Goal: Information Seeking & Learning: Find contact information

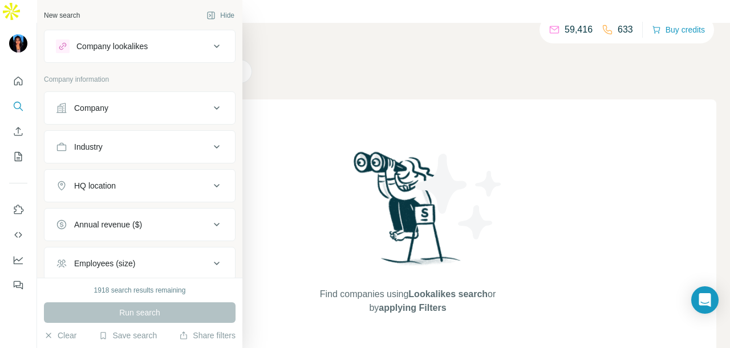
click at [129, 95] on button "Company" at bounding box center [140, 107] width 191 height 27
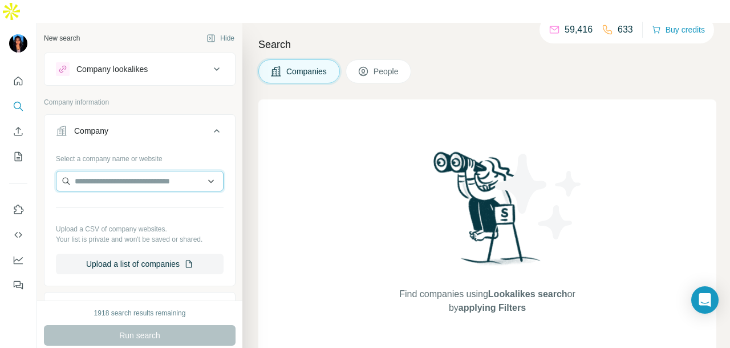
click at [110, 171] on input "text" at bounding box center [140, 181] width 168 height 21
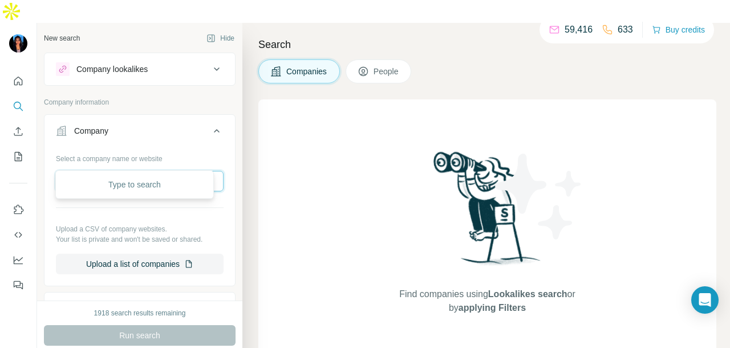
paste input "**********"
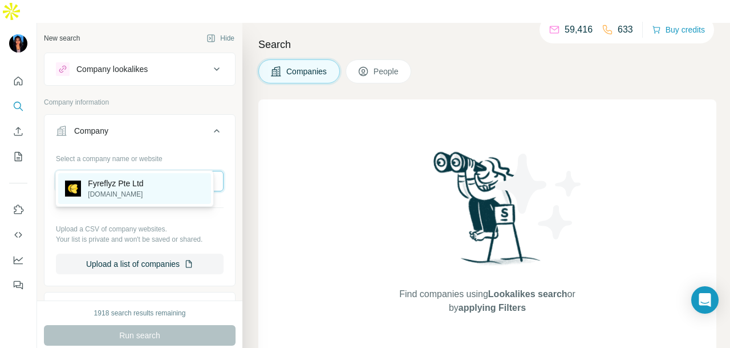
type input "**********"
click at [143, 192] on p "[DOMAIN_NAME]" at bounding box center [115, 194] width 55 height 10
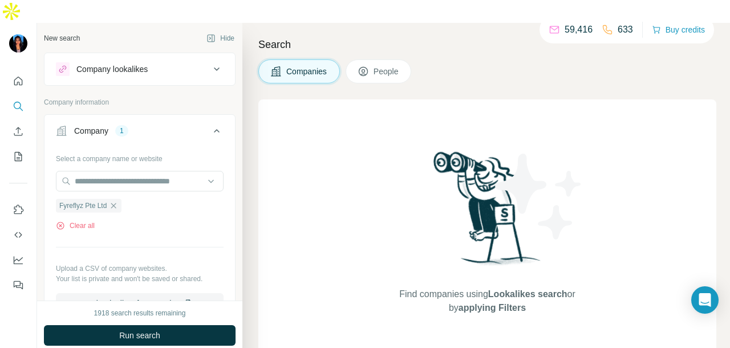
scroll to position [228, 0]
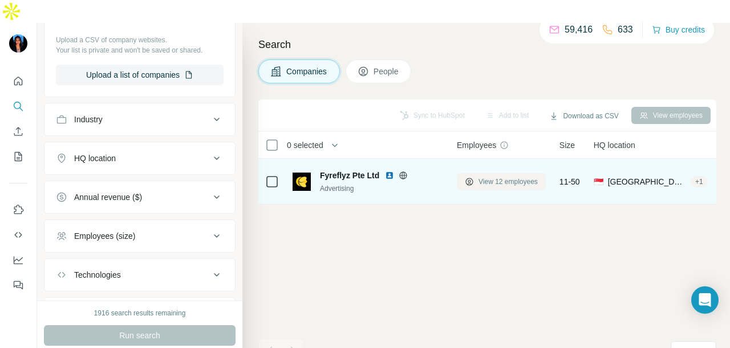
click at [519, 173] on button "View 12 employees" at bounding box center [501, 181] width 89 height 17
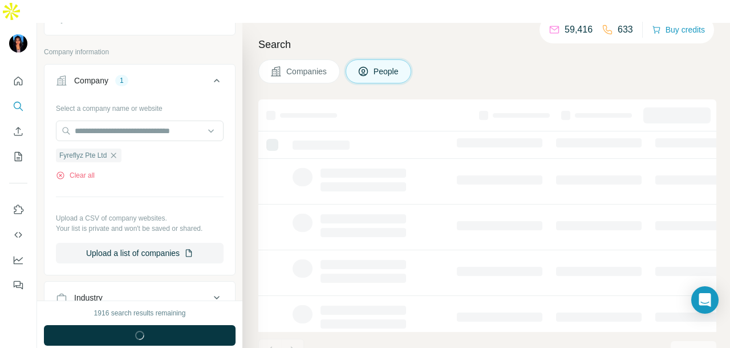
scroll to position [405, 0]
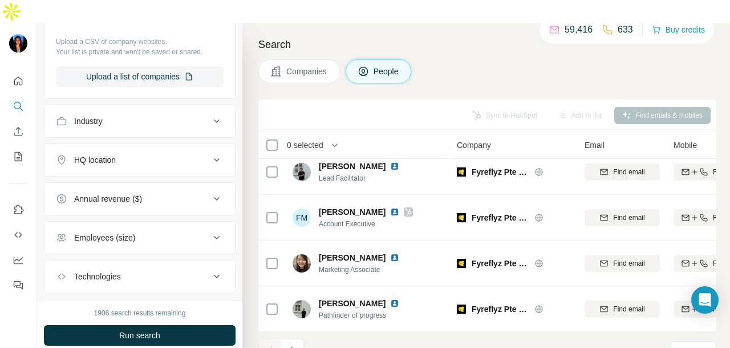
scroll to position [286, 0]
click at [288, 344] on icon "Navigate to next page" at bounding box center [292, 349] width 11 height 11
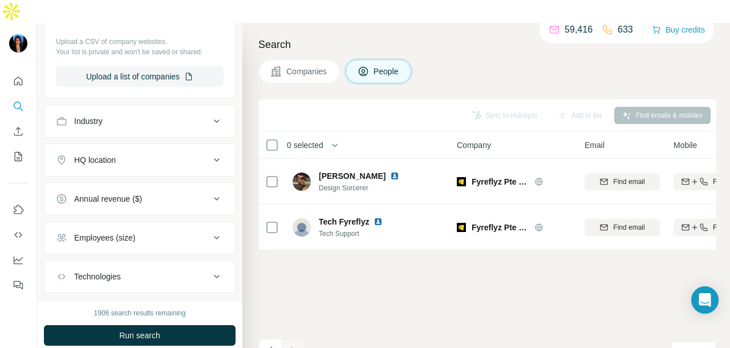
scroll to position [0, 0]
click at [270, 344] on icon "Navigate to previous page" at bounding box center [270, 349] width 11 height 11
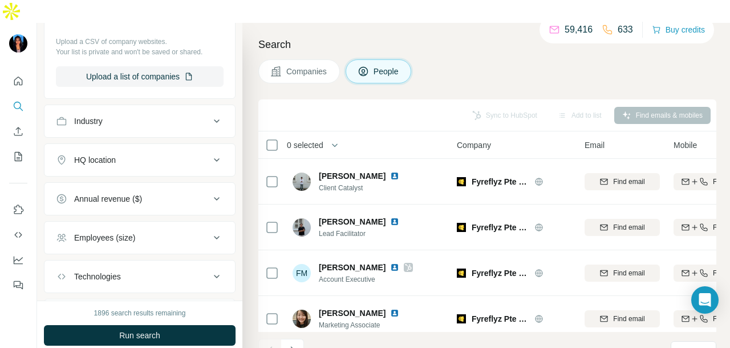
scroll to position [285, 0]
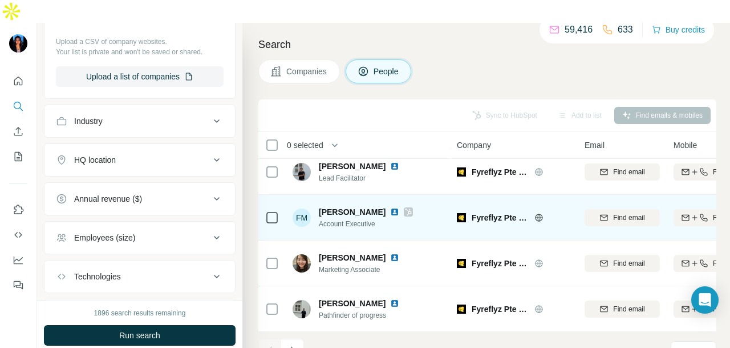
click at [390, 207] on img at bounding box center [394, 211] width 9 height 9
click at [405, 207] on icon at bounding box center [408, 211] width 7 height 9
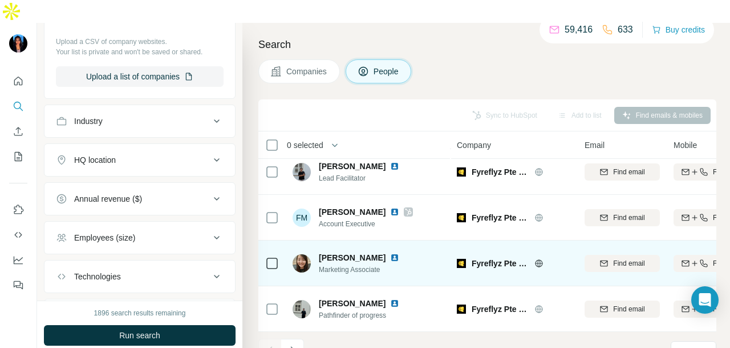
scroll to position [286, 0]
click at [390, 253] on img at bounding box center [394, 257] width 9 height 9
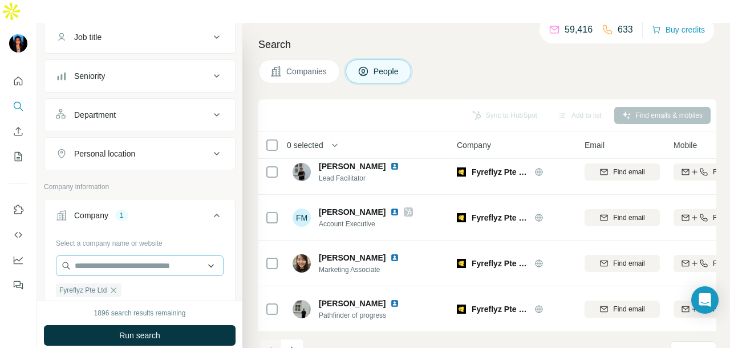
scroll to position [119, 0]
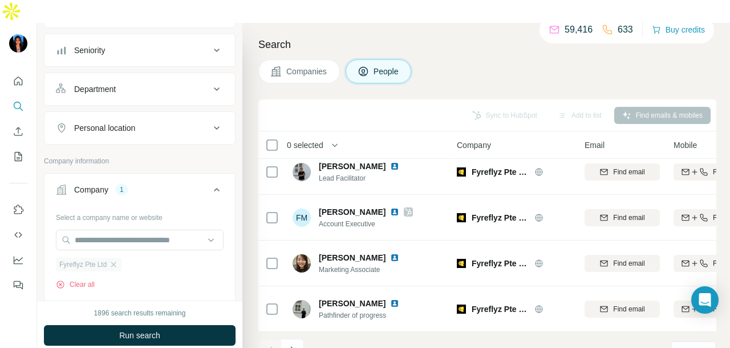
click at [122, 257] on div "Fyreflyz Pte Ltd" at bounding box center [89, 264] width 66 height 14
click at [118, 260] on icon "button" at bounding box center [113, 264] width 9 height 9
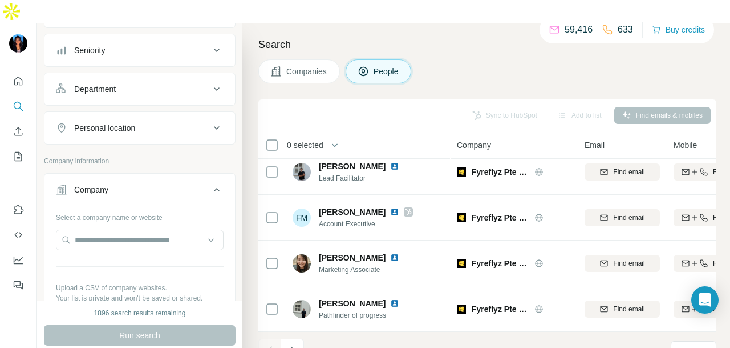
scroll to position [0, 0]
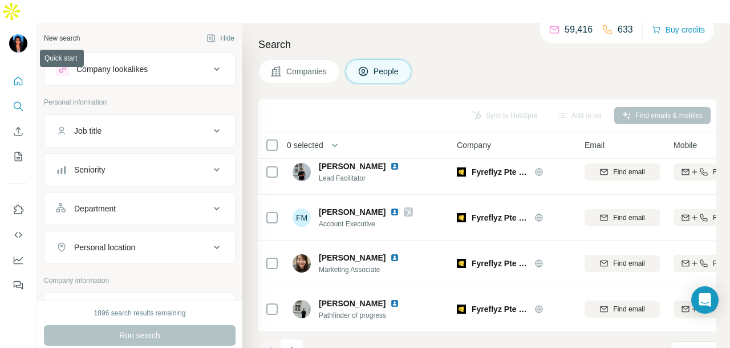
click at [23, 75] on icon "Quick start" at bounding box center [18, 80] width 11 height 11
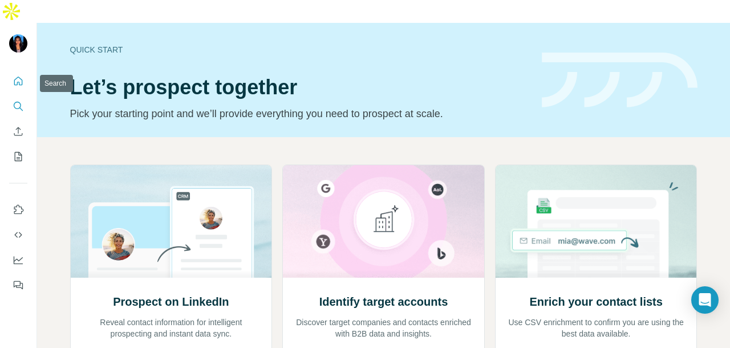
click at [17, 100] on icon "Search" at bounding box center [18, 105] width 11 height 11
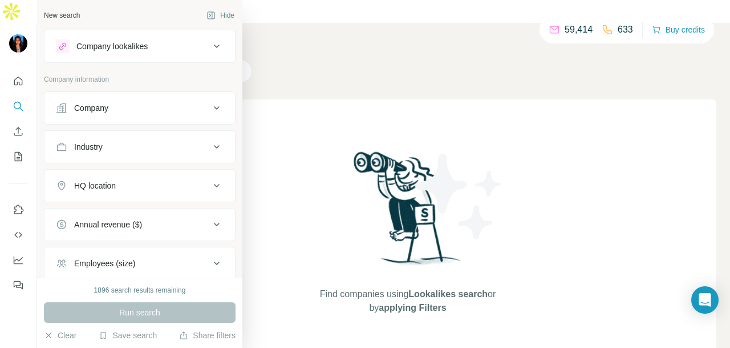
click at [135, 113] on button "Company" at bounding box center [140, 107] width 191 height 27
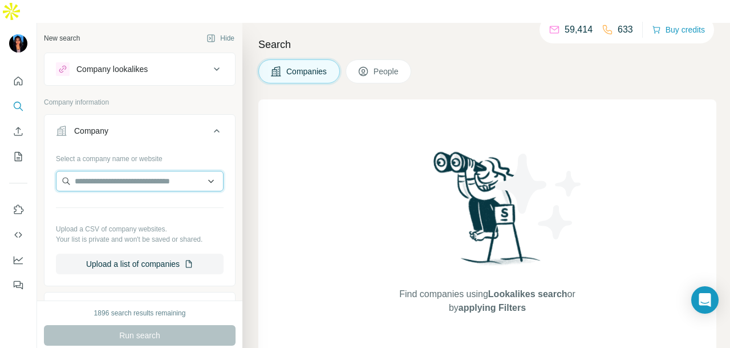
paste input "**********"
click at [195, 171] on input "**********" at bounding box center [140, 181] width 168 height 21
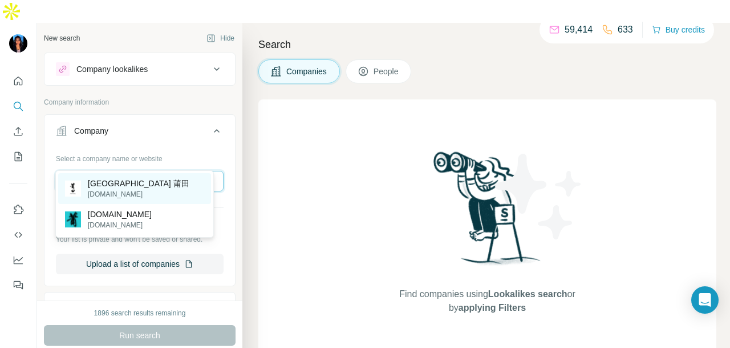
type input "**********"
click at [181, 188] on div "[GEOGRAPHIC_DATA] 莆田 [DOMAIN_NAME]" at bounding box center [134, 188] width 153 height 31
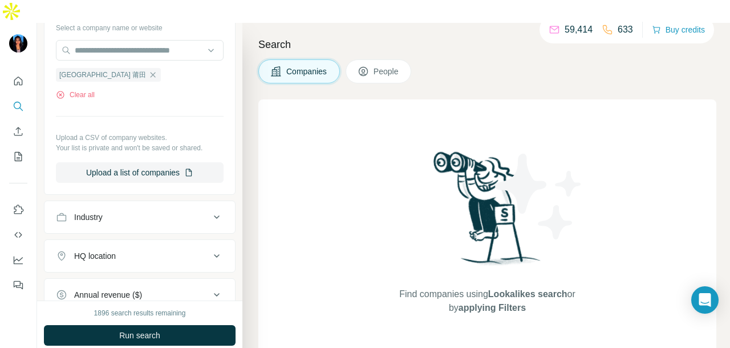
scroll to position [171, 0]
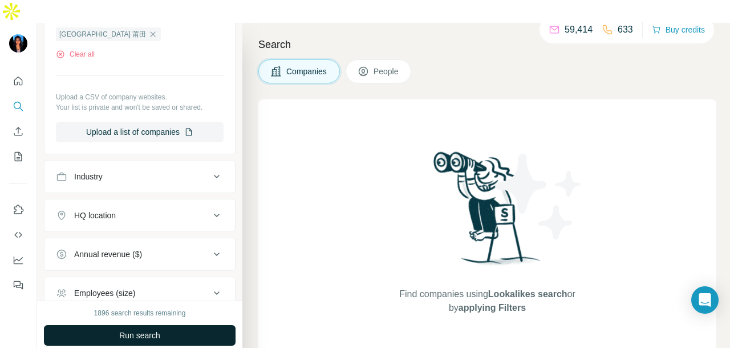
click at [172, 325] on button "Run search" at bounding box center [140, 335] width 192 height 21
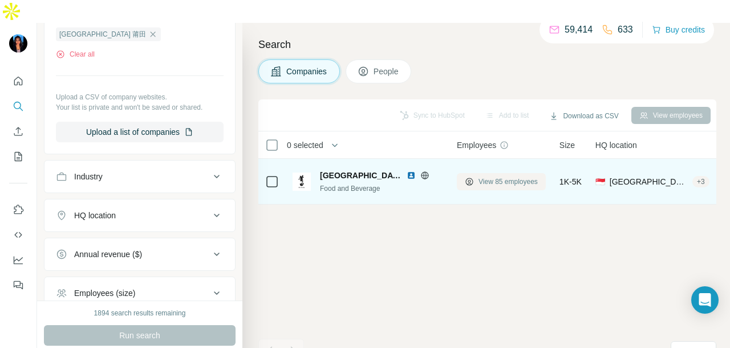
click at [516, 176] on span "View 85 employees" at bounding box center [508, 181] width 59 height 10
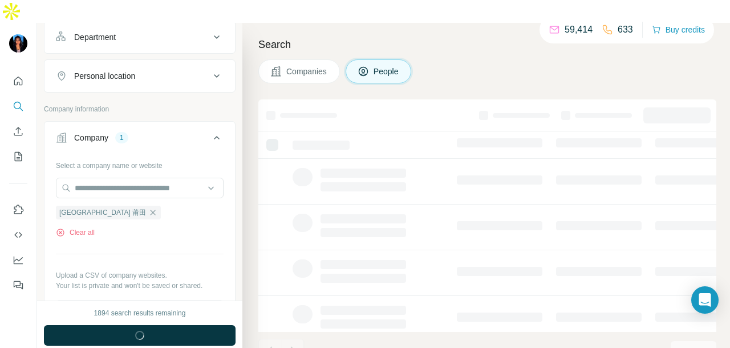
scroll to position [348, 0]
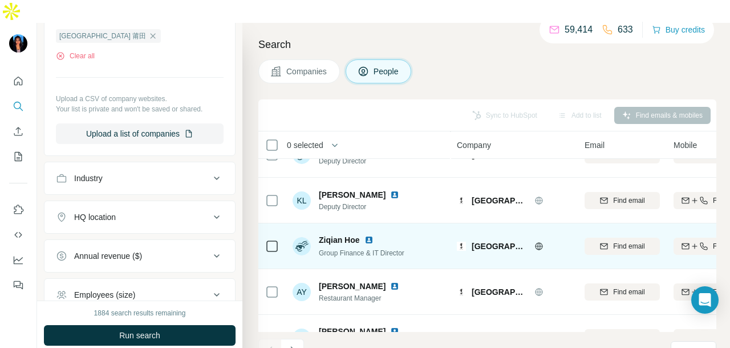
scroll to position [286, 0]
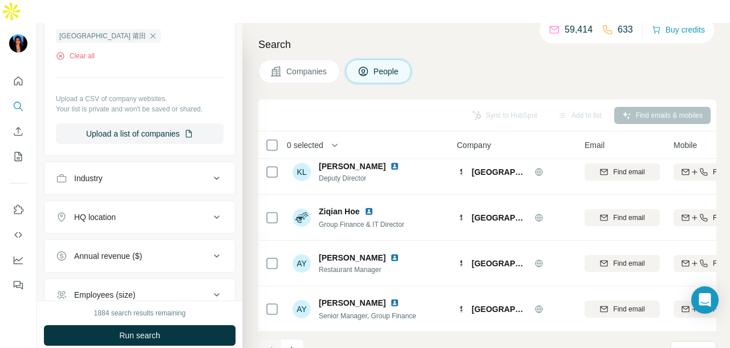
click at [292, 344] on icon "Navigate to next page" at bounding box center [292, 349] width 11 height 11
click at [294, 344] on icon "Navigate to next page" at bounding box center [292, 349] width 11 height 11
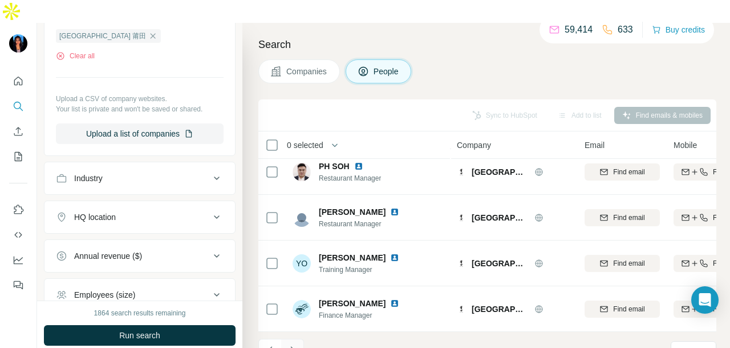
click at [295, 344] on icon "Navigate to next page" at bounding box center [292, 349] width 11 height 11
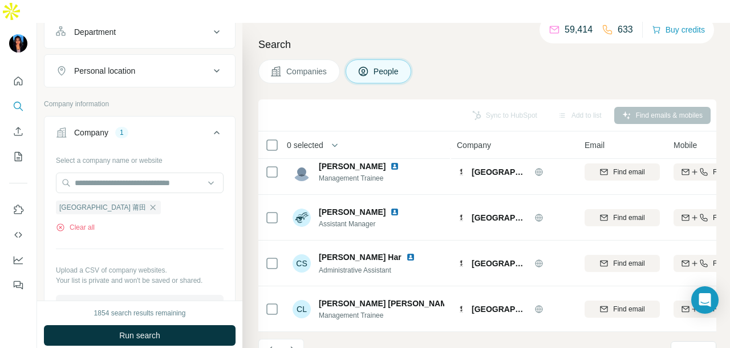
scroll to position [62, 0]
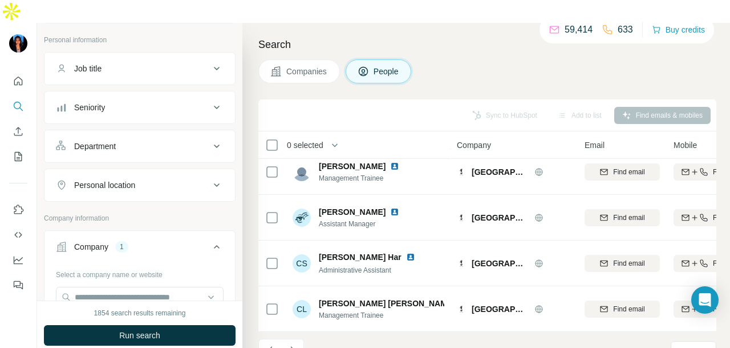
click at [140, 140] on div "Department" at bounding box center [133, 145] width 154 height 11
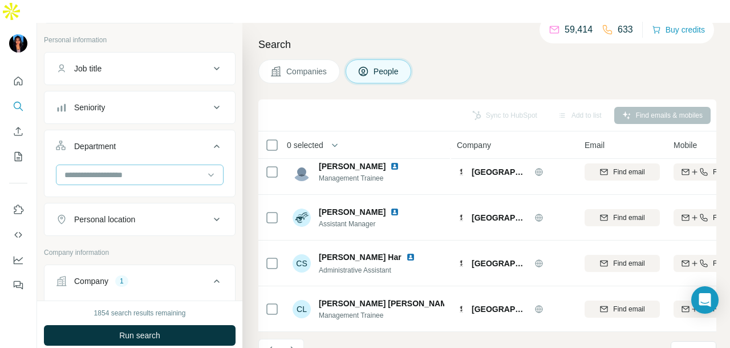
click at [139, 168] on input at bounding box center [133, 174] width 141 height 13
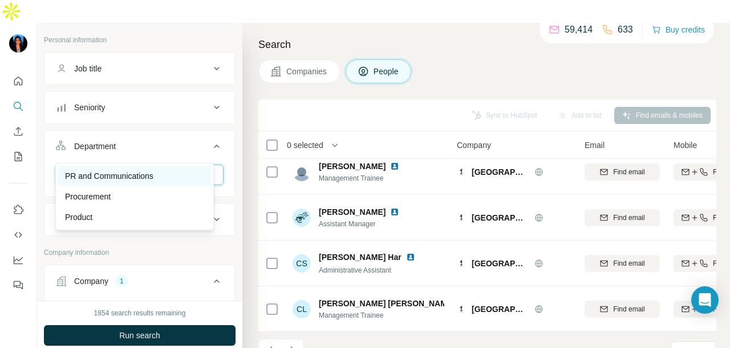
type input "**"
click at [147, 172] on p "PR and Communications" at bounding box center [109, 175] width 88 height 11
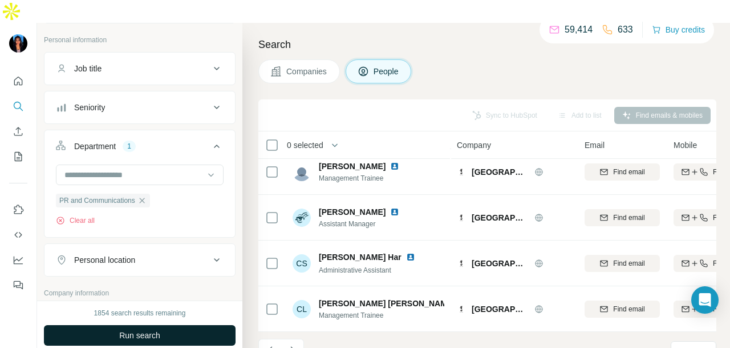
click at [197, 325] on button "Run search" at bounding box center [140, 335] width 192 height 21
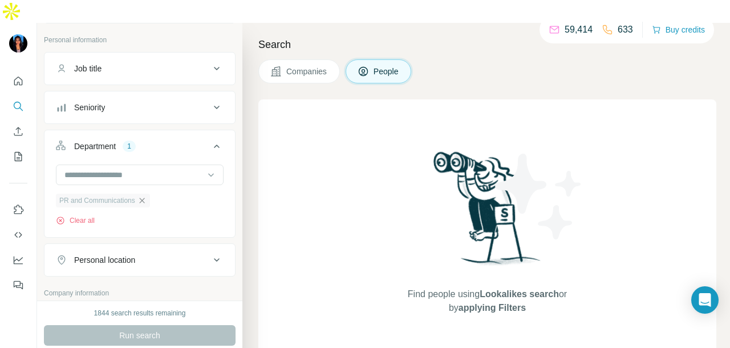
click at [145, 196] on icon "button" at bounding box center [142, 200] width 9 height 9
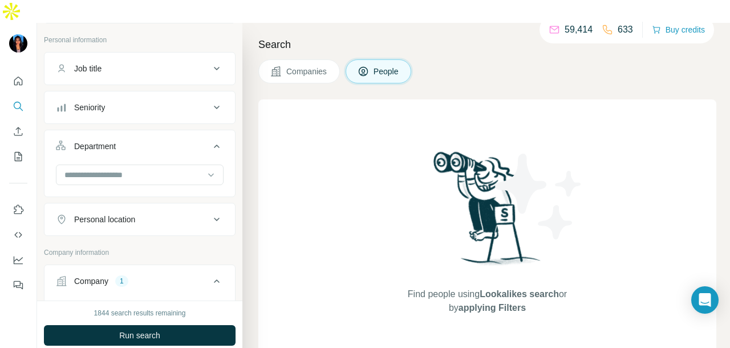
click at [200, 325] on button "Run search" at bounding box center [140, 335] width 192 height 21
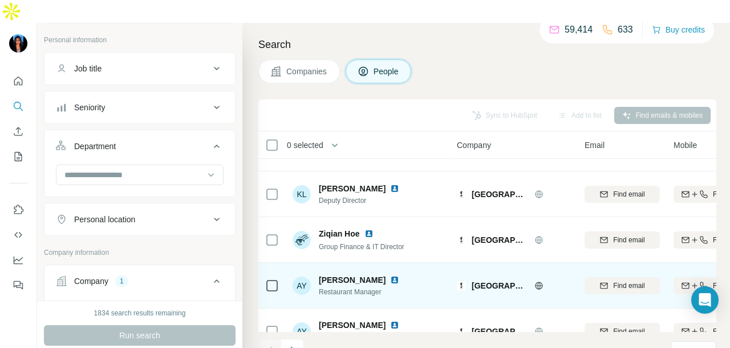
scroll to position [286, 0]
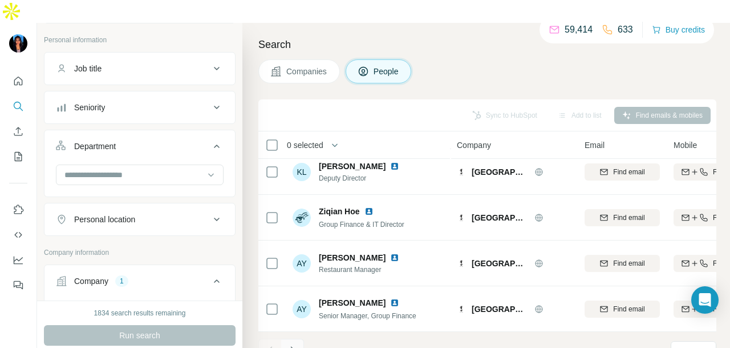
click at [297, 344] on icon "Navigate to next page" at bounding box center [292, 349] width 11 height 11
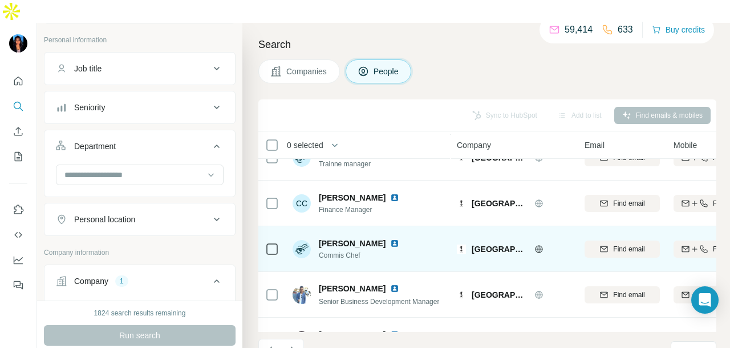
scroll to position [0, 0]
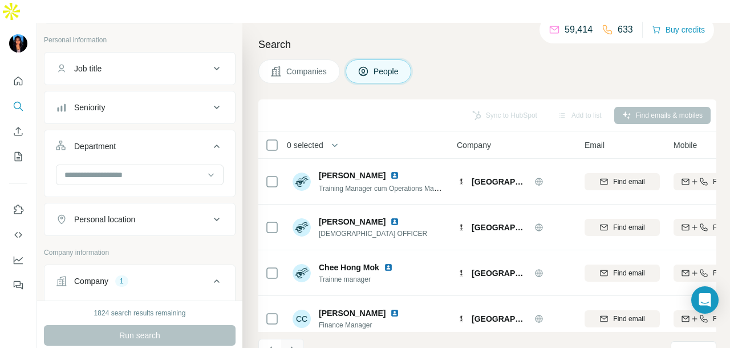
click at [294, 344] on icon "Navigate to next page" at bounding box center [292, 349] width 11 height 11
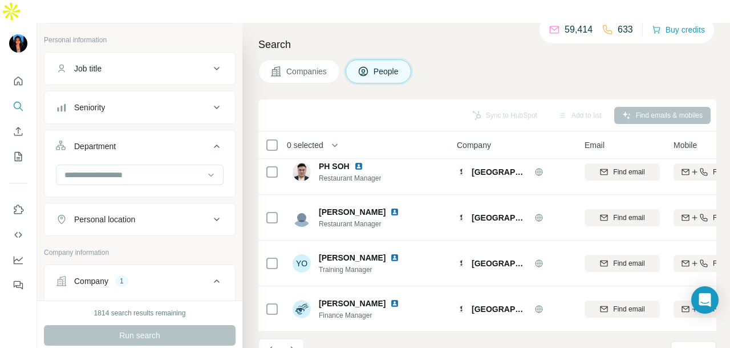
scroll to position [286, 0]
click at [291, 344] on icon "Navigate to next page" at bounding box center [292, 349] width 11 height 11
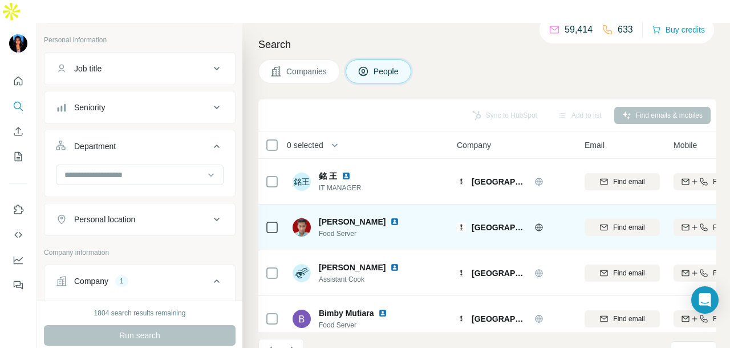
scroll to position [0, 0]
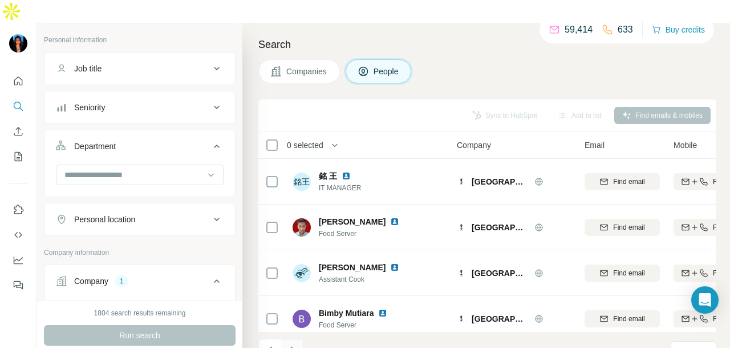
click at [292, 344] on icon "Navigate to next page" at bounding box center [292, 349] width 11 height 11
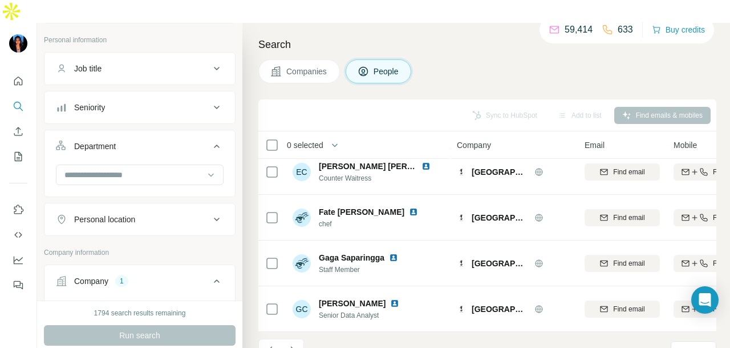
scroll to position [286, 0]
click at [297, 344] on icon "Navigate to next page" at bounding box center [292, 349] width 11 height 11
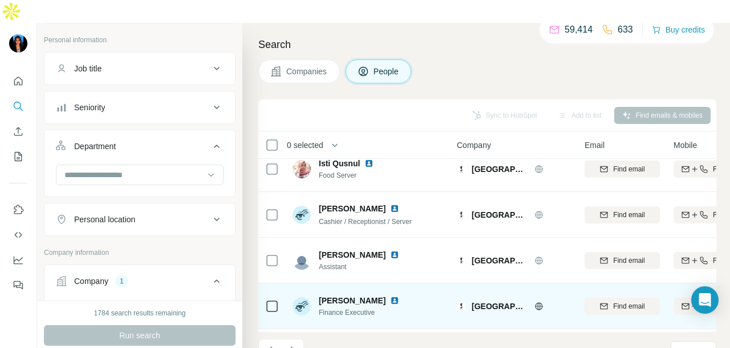
scroll to position [0, 0]
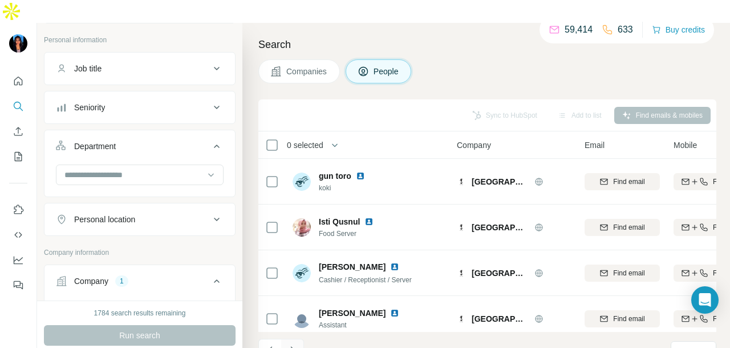
click at [296, 344] on icon "Navigate to next page" at bounding box center [292, 349] width 11 height 11
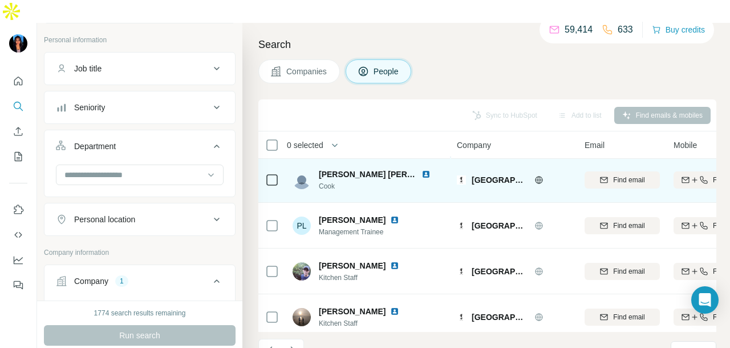
scroll to position [286, 0]
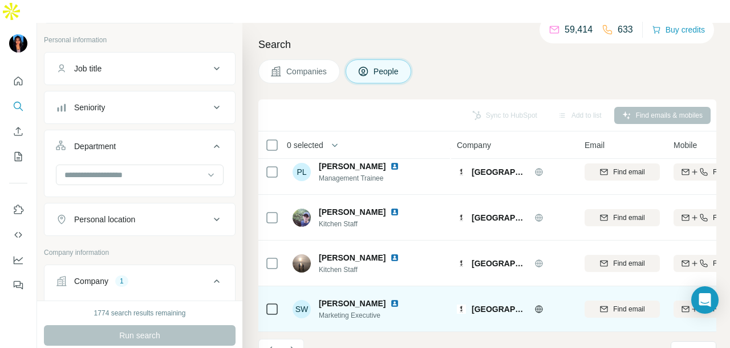
click at [390, 298] on img at bounding box center [394, 302] width 9 height 9
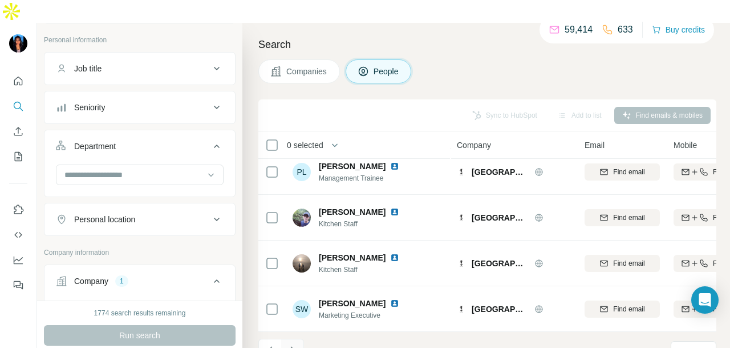
click at [292, 344] on icon "Navigate to next page" at bounding box center [292, 349] width 11 height 11
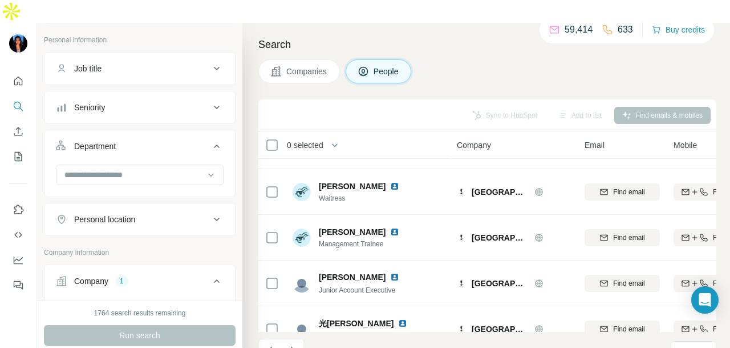
scroll to position [0, 0]
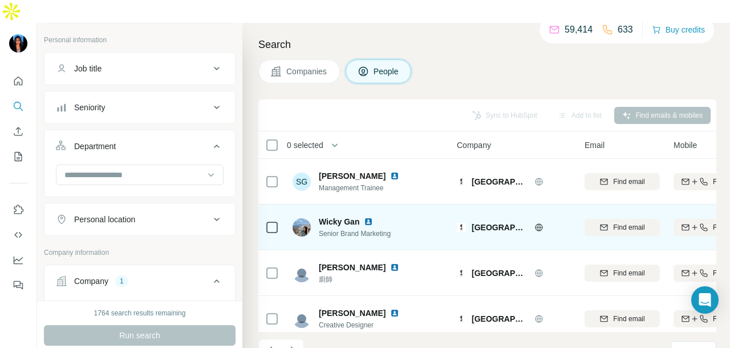
click at [370, 217] on img at bounding box center [368, 221] width 9 height 9
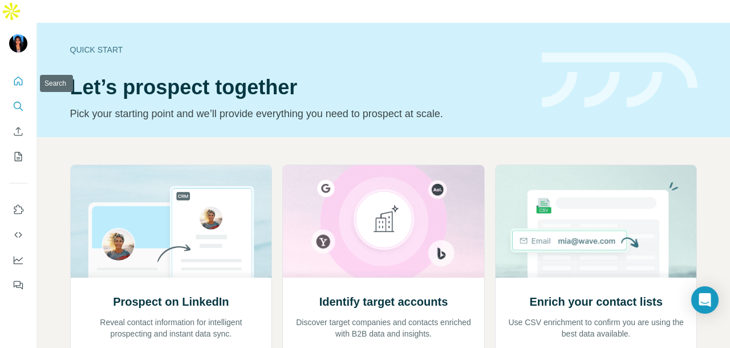
click at [16, 100] on icon "Search" at bounding box center [18, 105] width 11 height 11
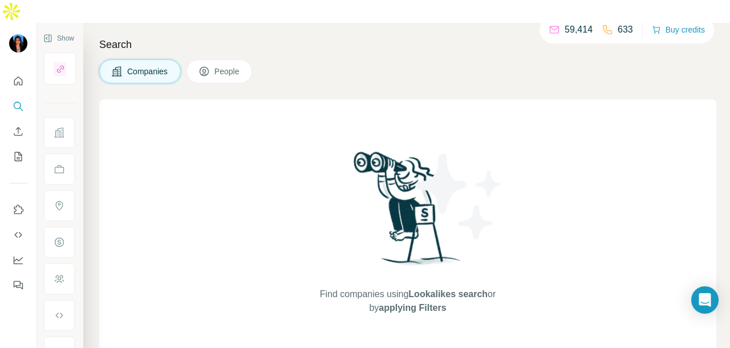
click at [145, 59] on button "Companies" at bounding box center [140, 71] width 82 height 24
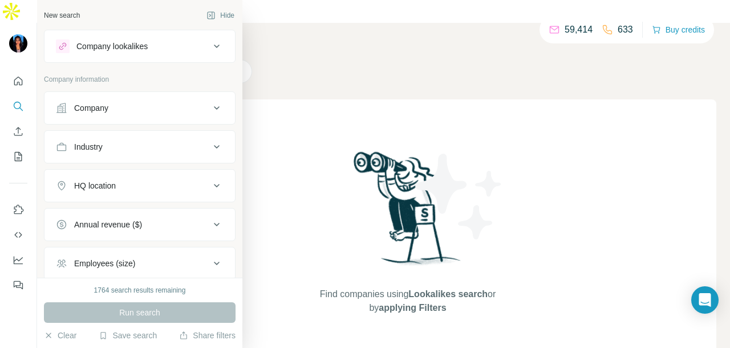
drag, startPoint x: 102, startPoint y: 111, endPoint x: 94, endPoint y: 118, distance: 9.7
click at [102, 111] on div "Company" at bounding box center [91, 107] width 34 height 11
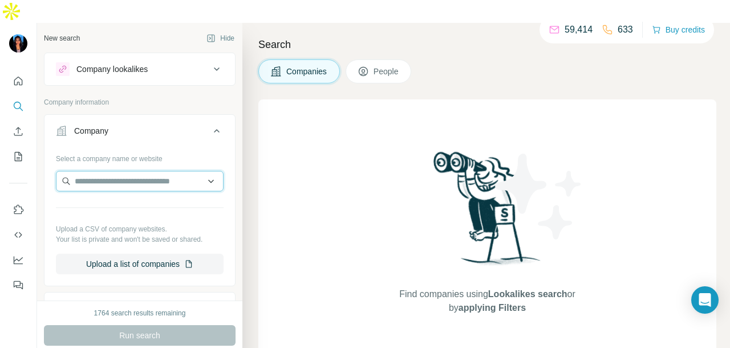
click at [71, 171] on input "text" at bounding box center [140, 181] width 168 height 21
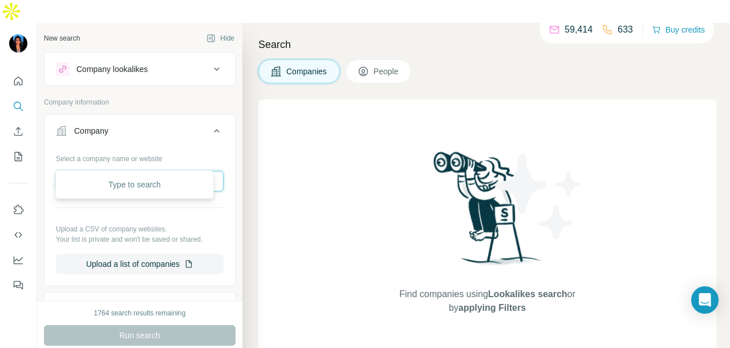
paste input "**********"
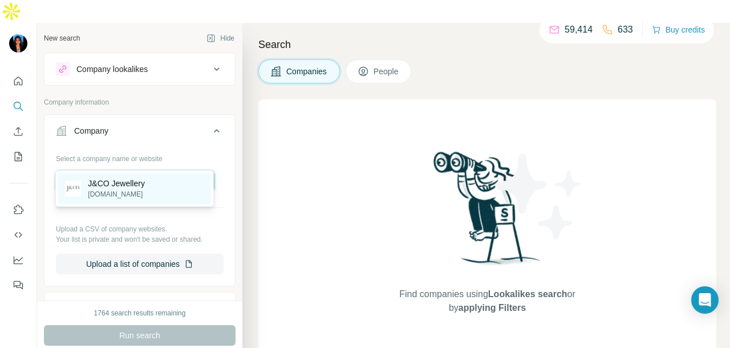
type input "**********"
click at [136, 183] on p "J&CO Jewellery" at bounding box center [116, 182] width 57 height 11
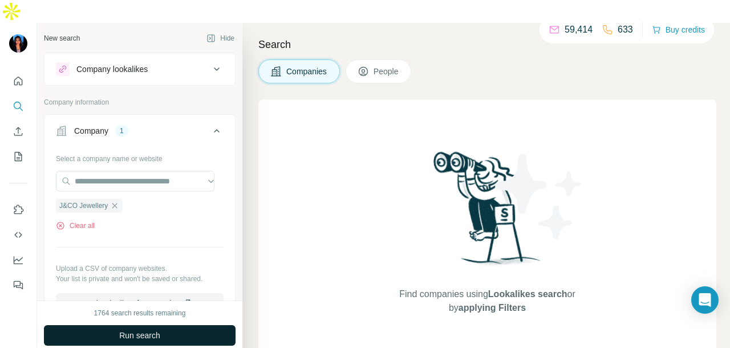
click at [137, 329] on span "Run search" at bounding box center [139, 334] width 41 height 11
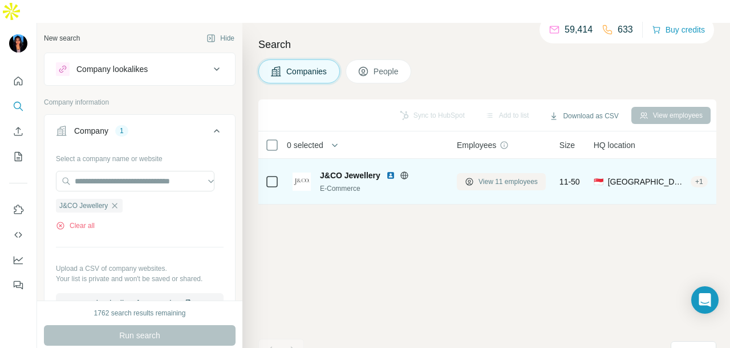
click at [483, 176] on span "View 11 employees" at bounding box center [508, 181] width 59 height 10
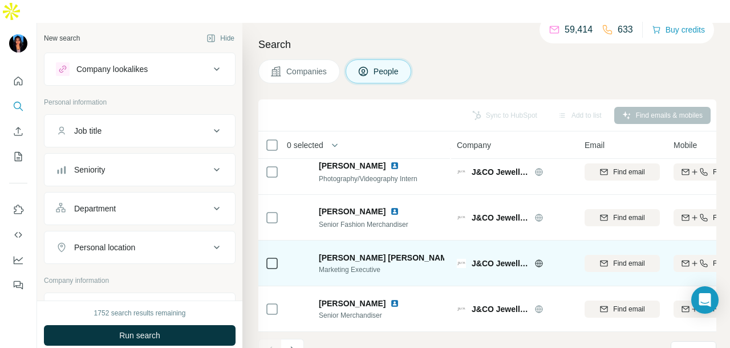
scroll to position [286, 0]
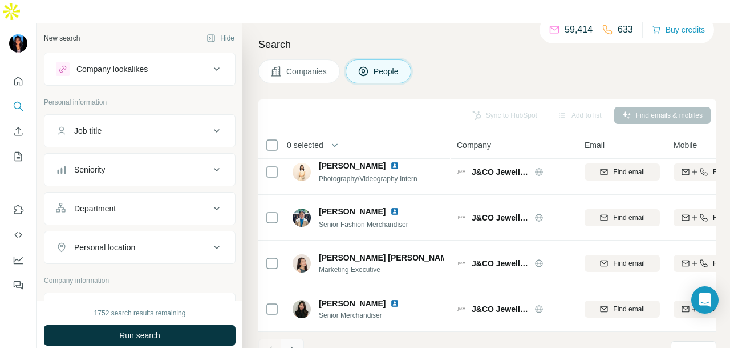
click at [287, 344] on icon "Navigate to next page" at bounding box center [292, 349] width 11 height 11
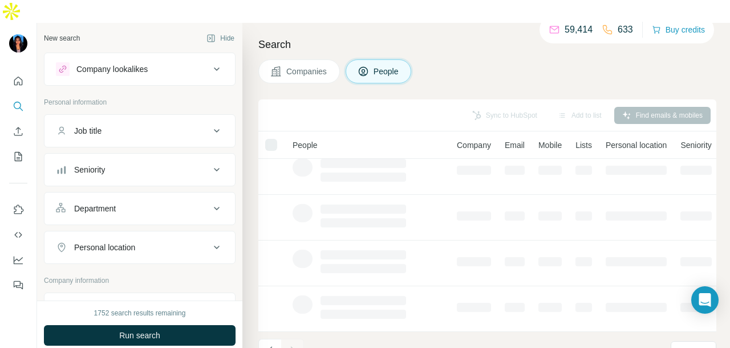
scroll to position [0, 0]
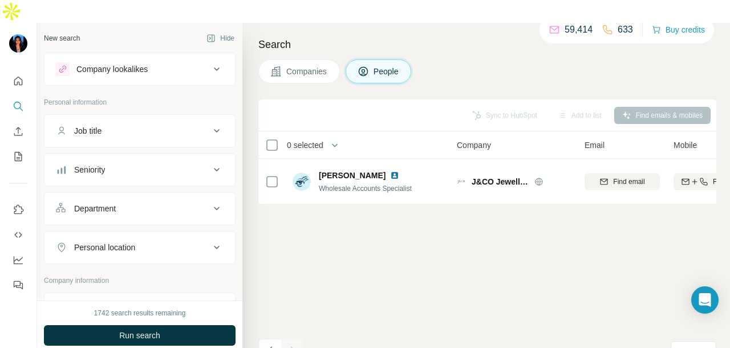
click at [272, 344] on icon "Navigate to previous page" at bounding box center [270, 349] width 11 height 11
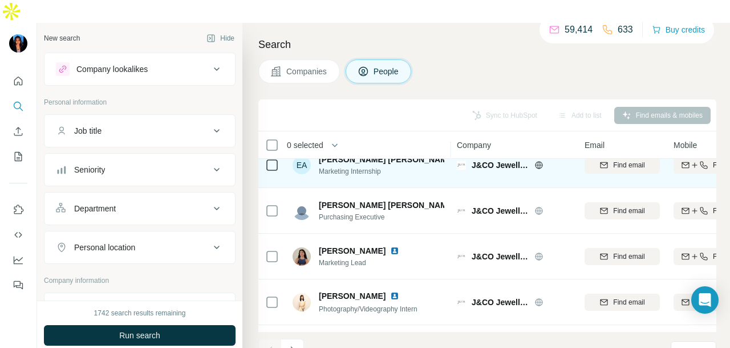
scroll to position [171, 0]
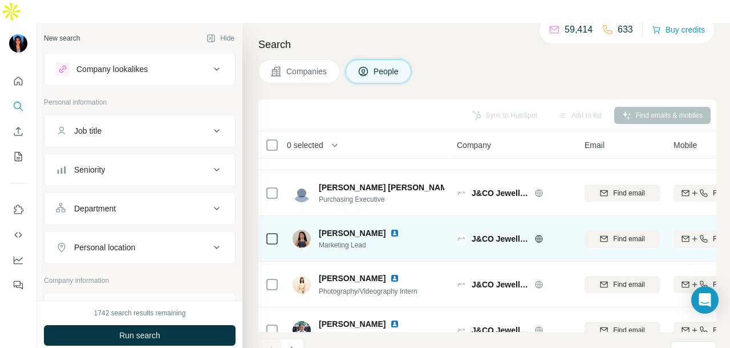
click at [390, 228] on img at bounding box center [394, 232] width 9 height 9
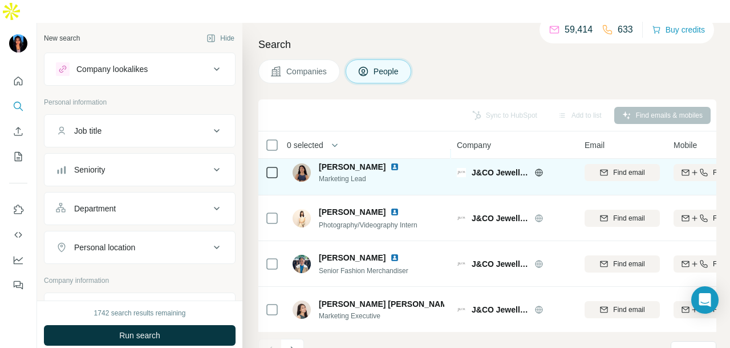
scroll to position [286, 0]
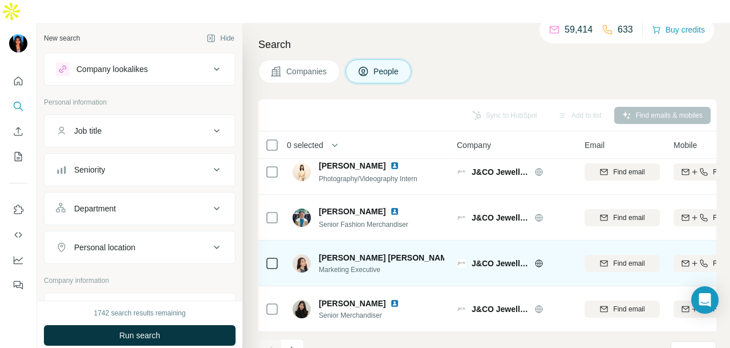
click at [460, 253] on img at bounding box center [464, 257] width 9 height 9
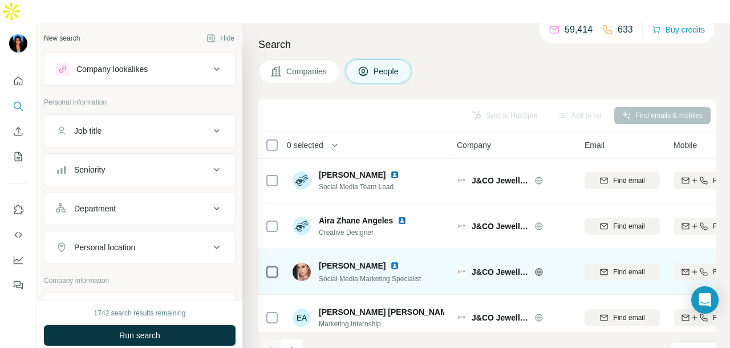
scroll to position [0, 0]
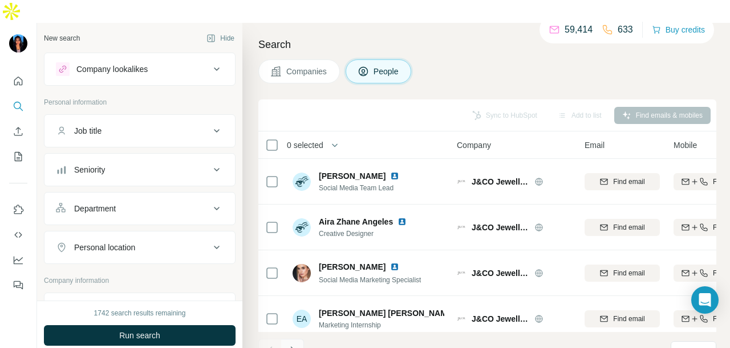
click at [297, 344] on icon "Navigate to next page" at bounding box center [292, 349] width 11 height 11
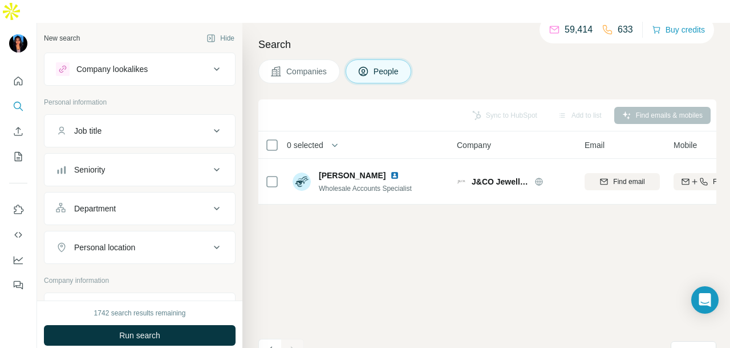
scroll to position [228, 0]
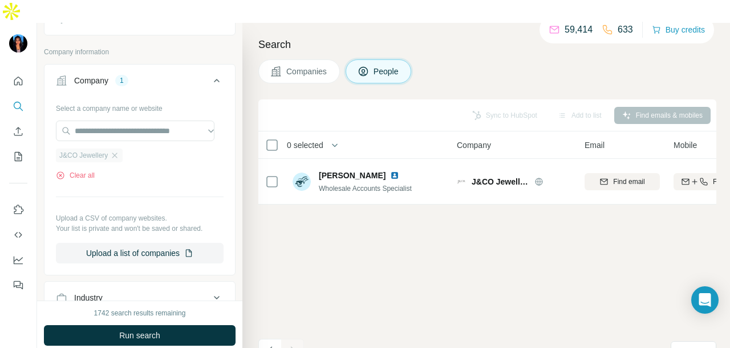
click at [110, 148] on div "J&CO Jewellery" at bounding box center [89, 155] width 67 height 14
click at [118, 151] on icon "button" at bounding box center [114, 155] width 9 height 9
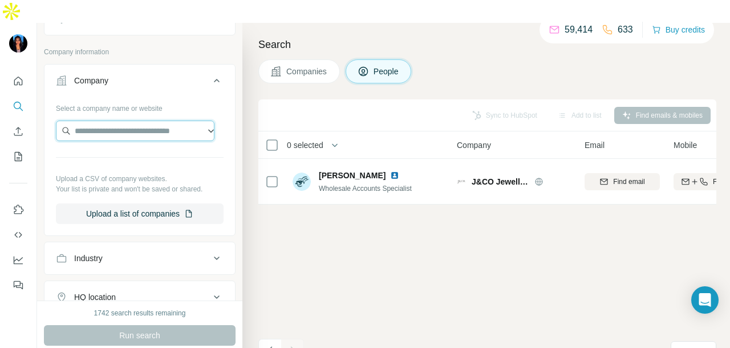
click at [161, 120] on input "text" at bounding box center [135, 130] width 159 height 21
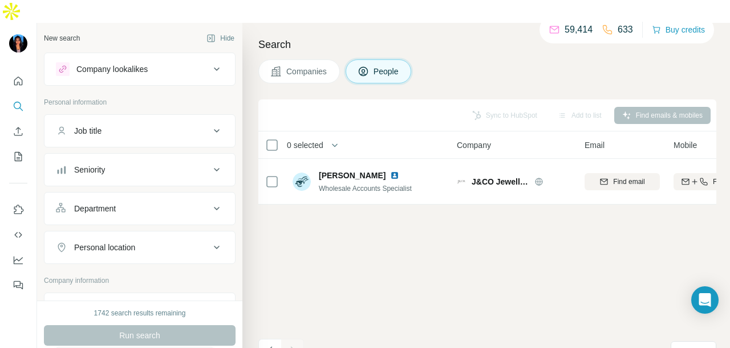
click at [164, 203] on div "Department" at bounding box center [133, 208] width 154 height 11
click at [147, 231] on input at bounding box center [133, 237] width 141 height 13
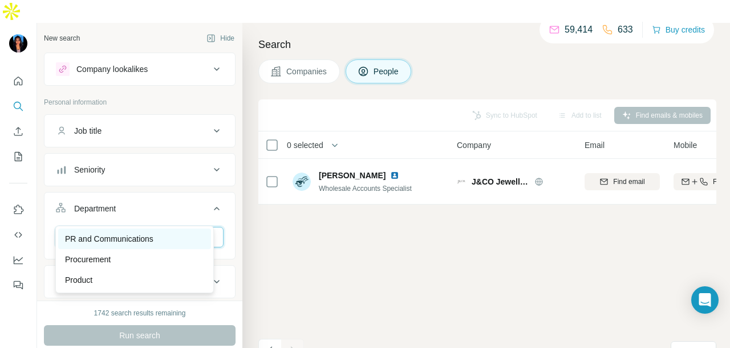
type input "**"
click at [140, 235] on p "PR and Communications" at bounding box center [109, 238] width 88 height 11
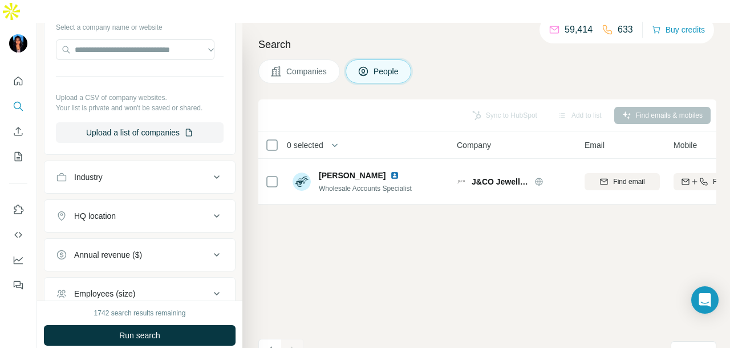
scroll to position [441, 0]
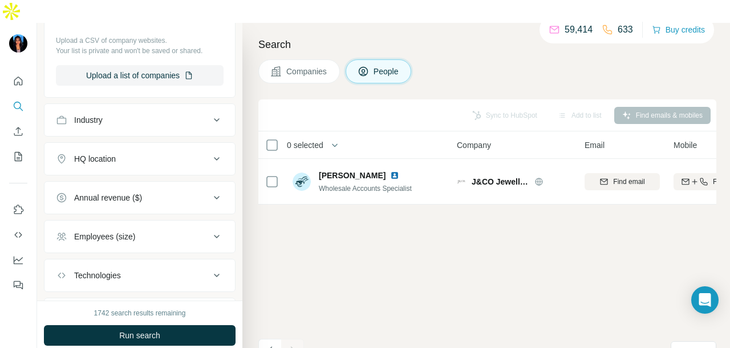
click at [140, 106] on button "Industry" at bounding box center [140, 119] width 191 height 27
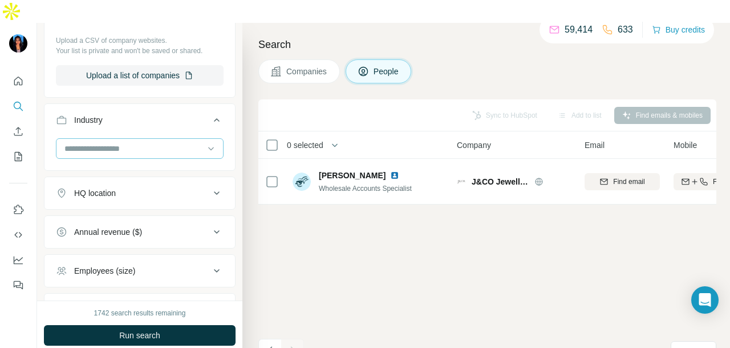
click at [120, 142] on input at bounding box center [133, 148] width 141 height 13
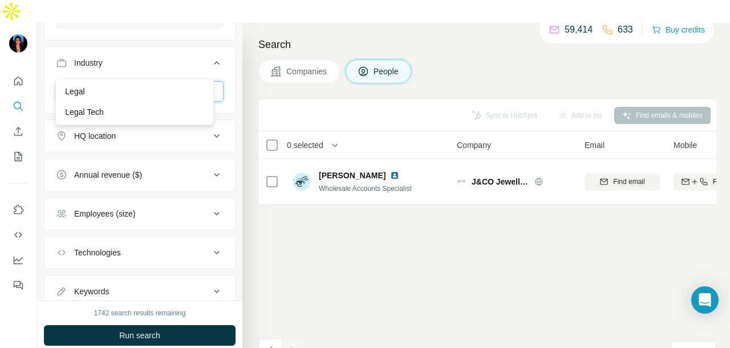
scroll to position [0, 0]
type input "***"
click at [151, 92] on div "Legal" at bounding box center [134, 91] width 139 height 11
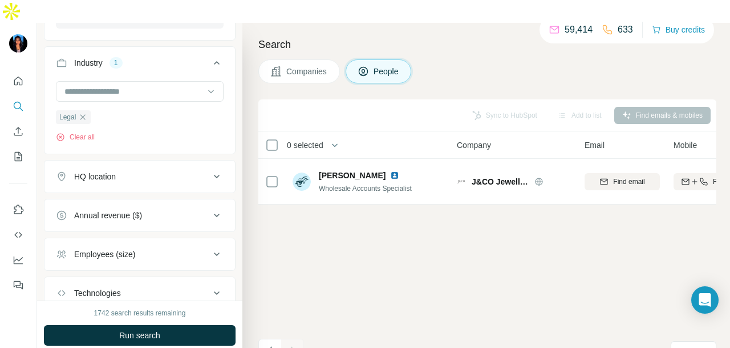
click at [178, 325] on button "Run search" at bounding box center [140, 335] width 192 height 21
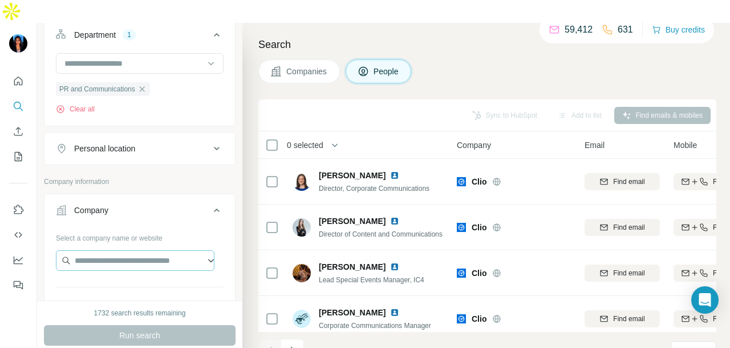
scroll to position [116, 0]
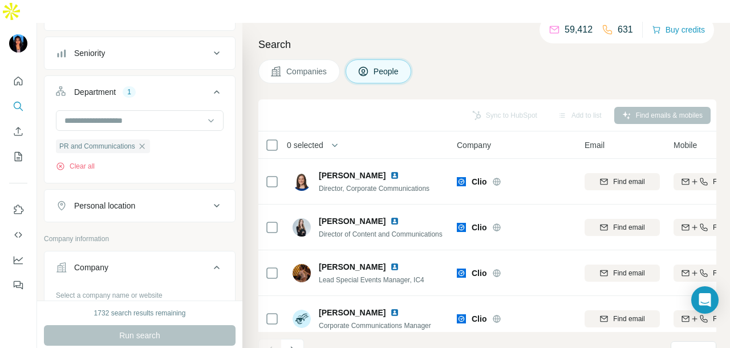
click at [192, 200] on div "Personal location" at bounding box center [133, 205] width 154 height 11
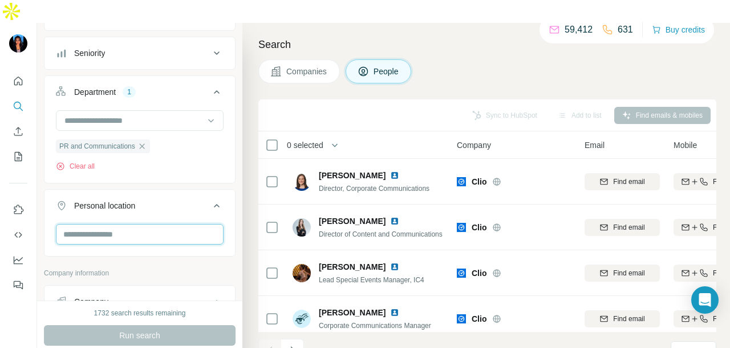
click at [165, 224] on input "text" at bounding box center [140, 234] width 168 height 21
type input "****"
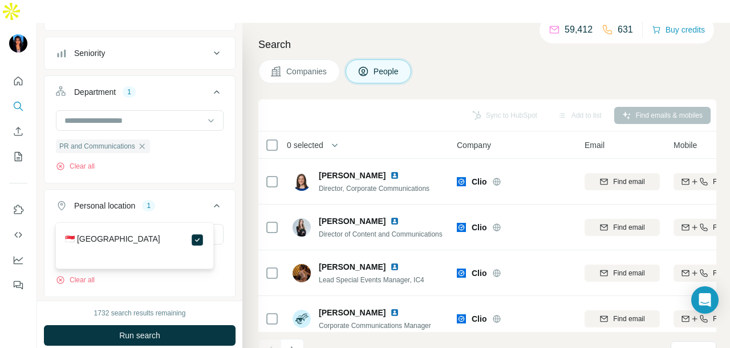
click at [167, 325] on button "Run search" at bounding box center [140, 335] width 192 height 21
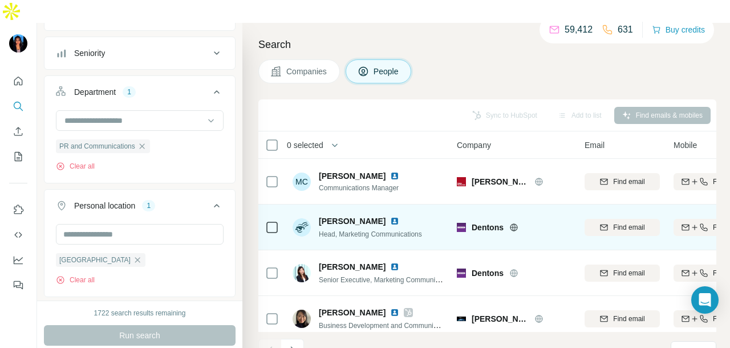
scroll to position [57, 0]
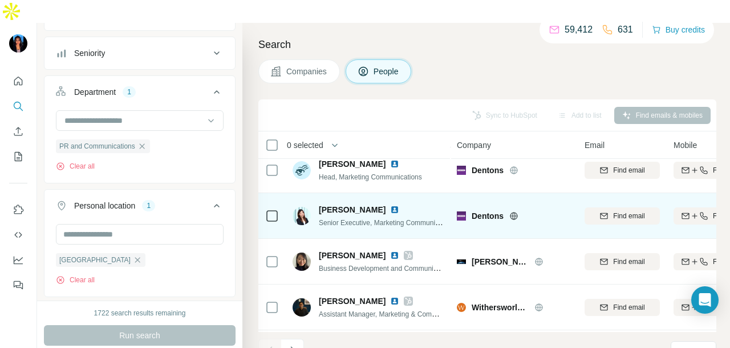
click at [390, 205] on img at bounding box center [394, 209] width 9 height 9
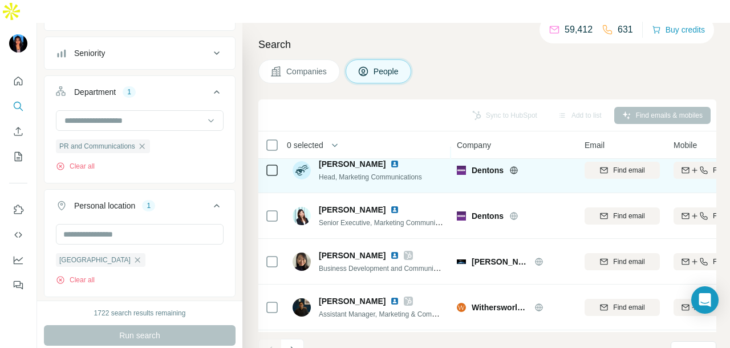
click at [390, 159] on img at bounding box center [394, 163] width 9 height 9
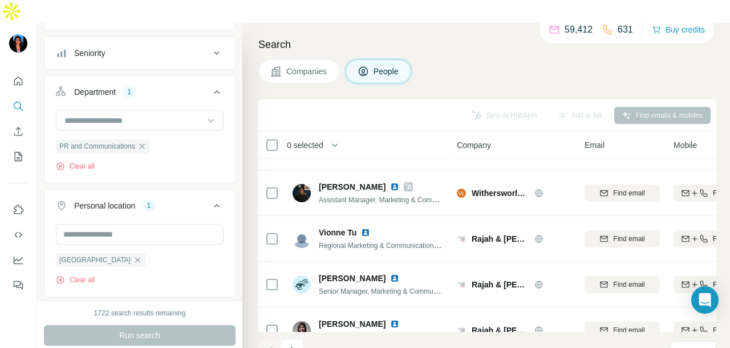
scroll to position [286, 0]
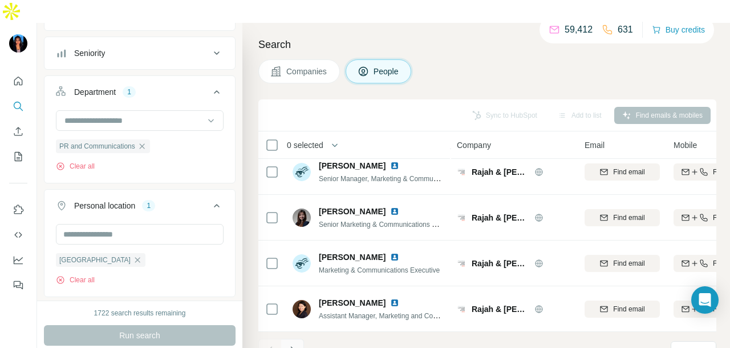
click at [296, 338] on button "Navigate to next page" at bounding box center [292, 349] width 23 height 23
click at [297, 344] on icon "Navigate to next page" at bounding box center [292, 349] width 11 height 11
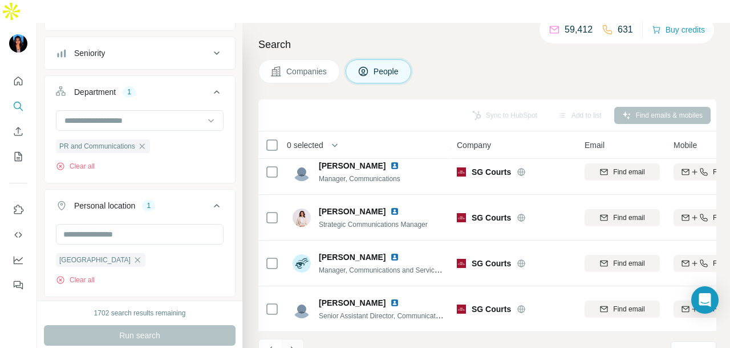
click at [294, 346] on icon "Navigate to next page" at bounding box center [292, 349] width 4 height 7
